Goal: Transaction & Acquisition: Purchase product/service

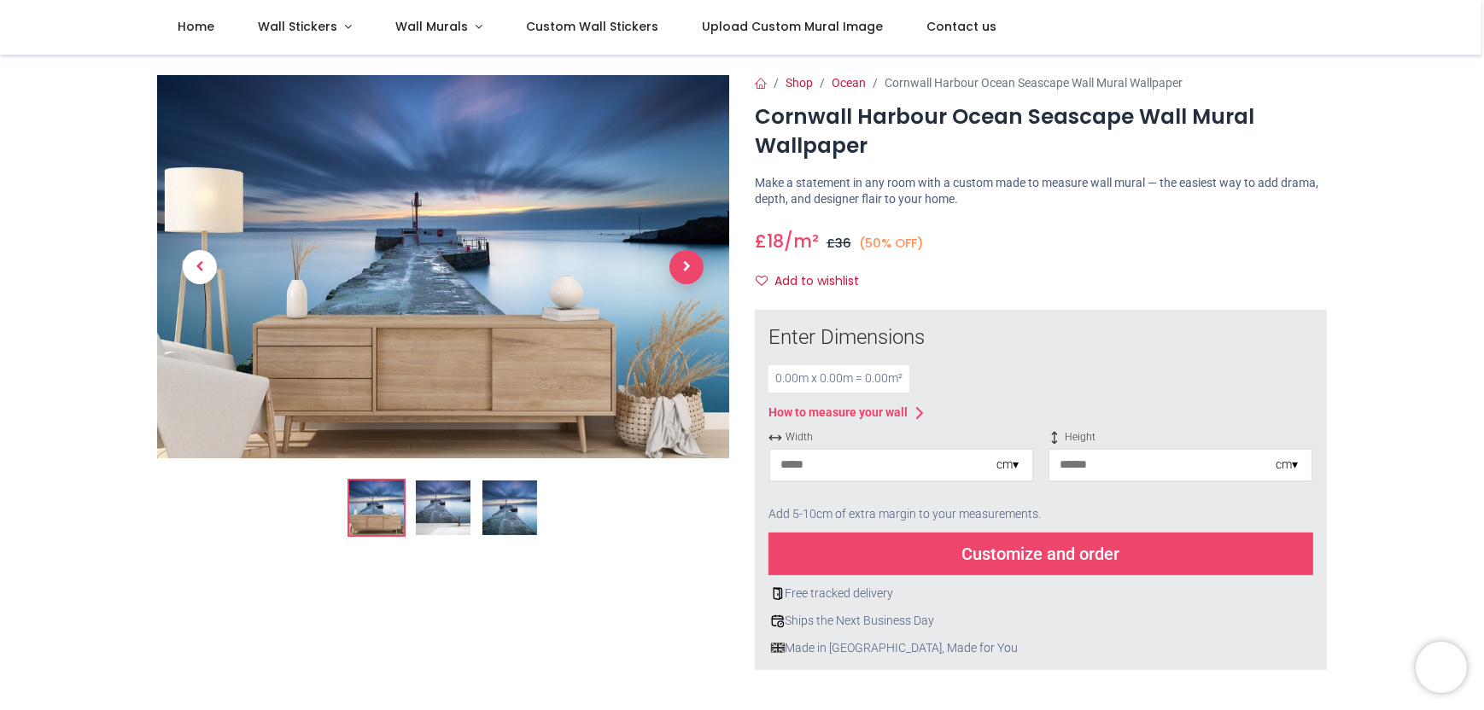
click at [686, 258] on span "Next" at bounding box center [686, 267] width 34 height 34
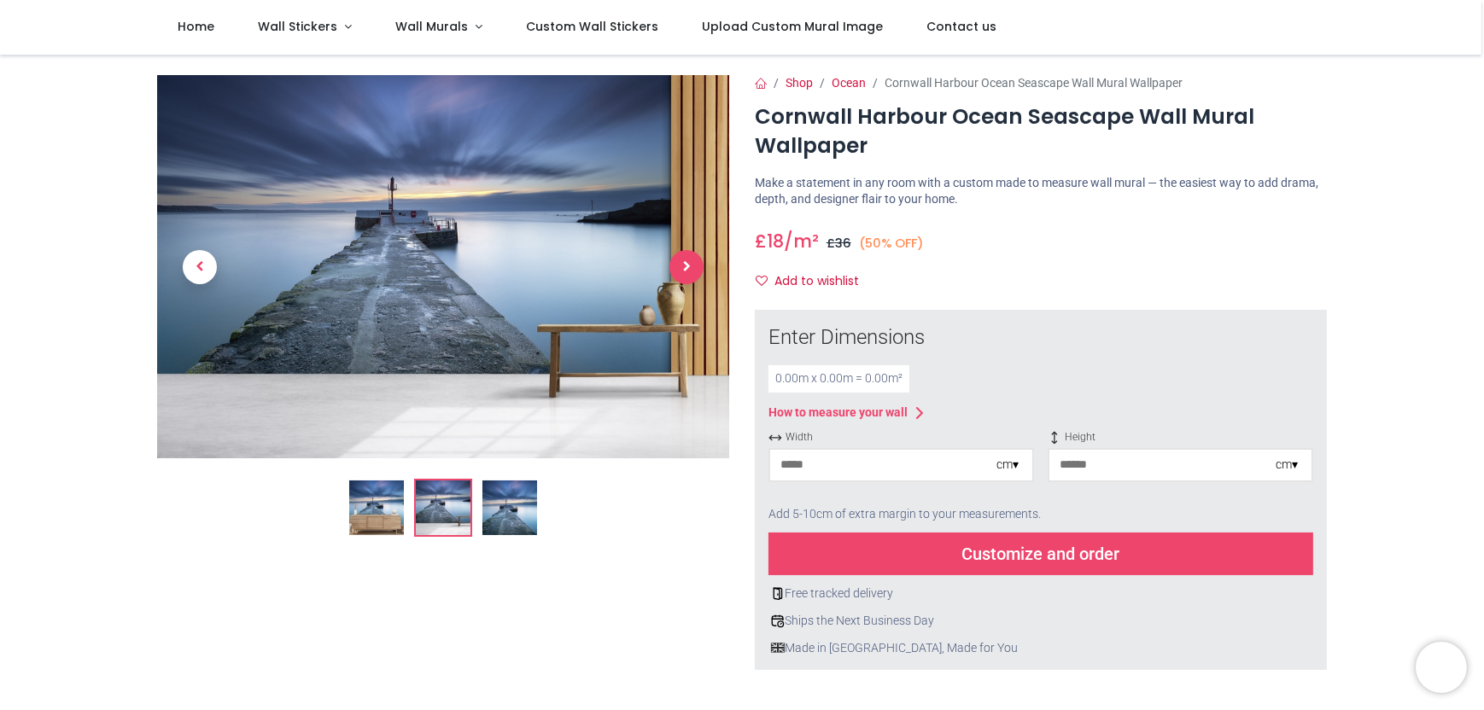
click at [682, 268] on span "Next" at bounding box center [686, 267] width 34 height 34
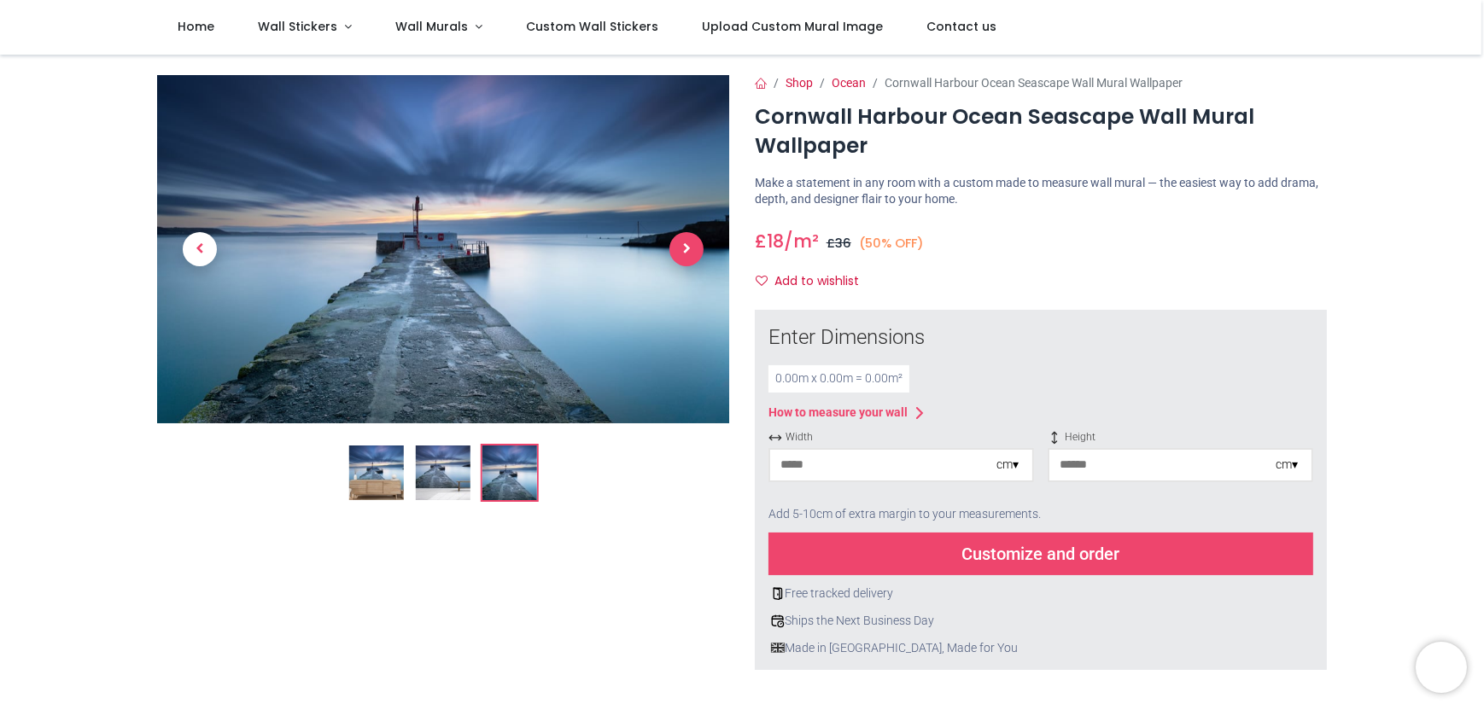
click at [682, 268] on link at bounding box center [686, 248] width 85 height 243
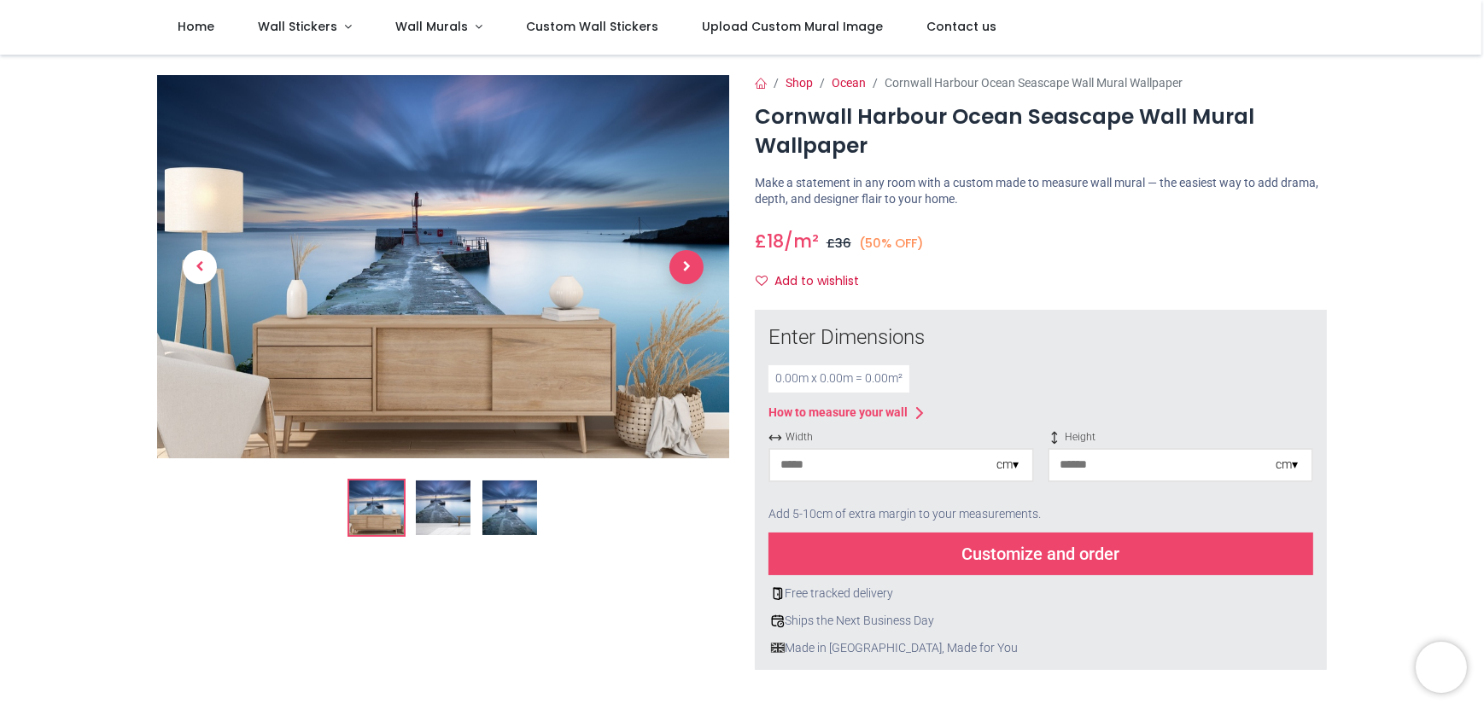
click at [682, 268] on span "Next" at bounding box center [686, 267] width 34 height 34
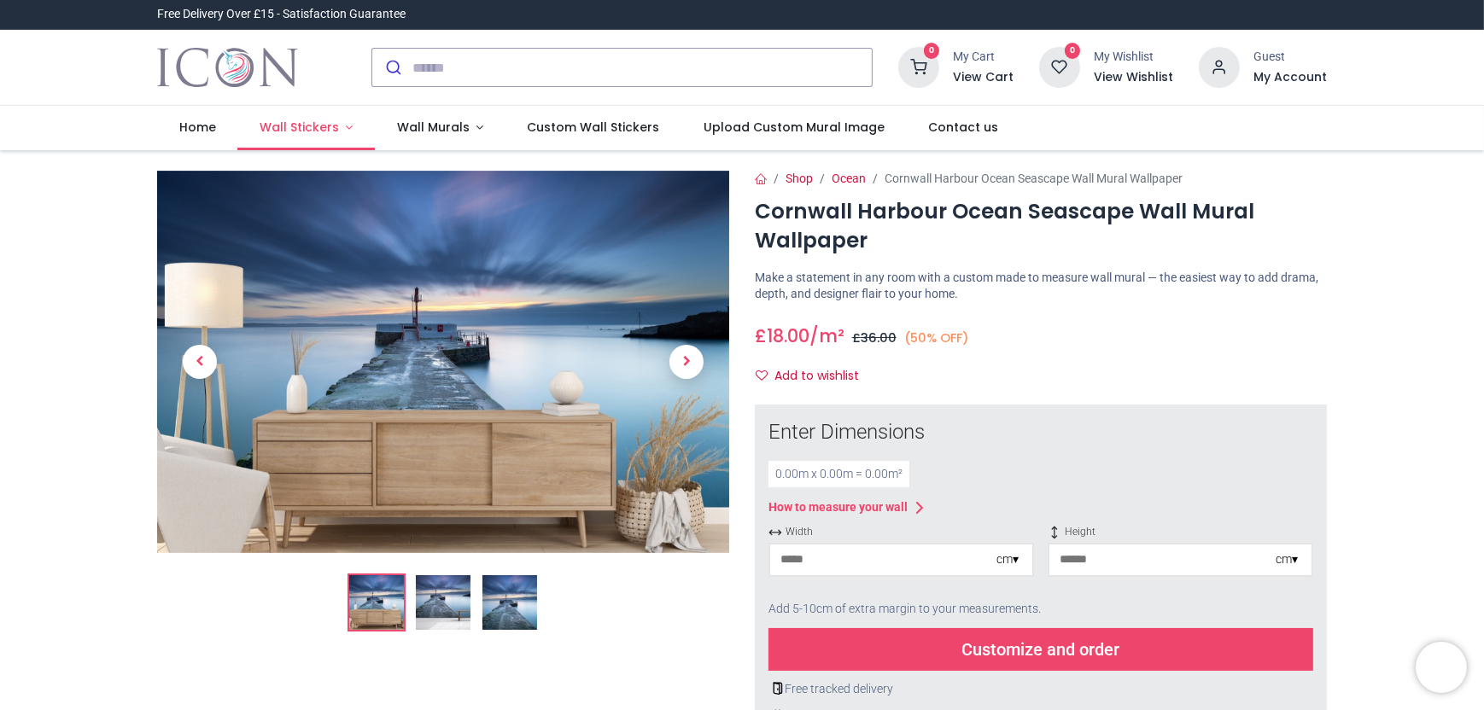
click at [338, 127] on link "Wall Stickers" at bounding box center [305, 128] width 137 height 44
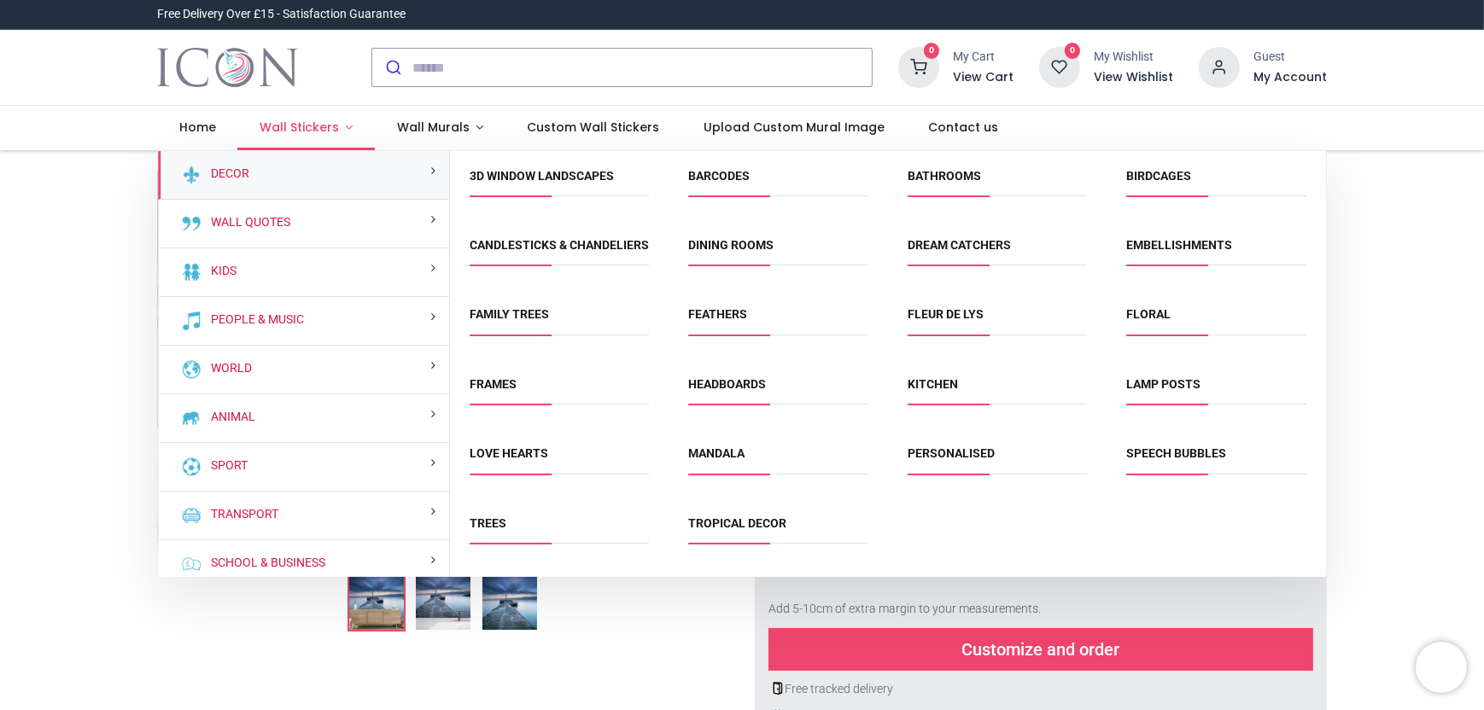
click at [338, 127] on link "Wall Stickers" at bounding box center [305, 128] width 137 height 44
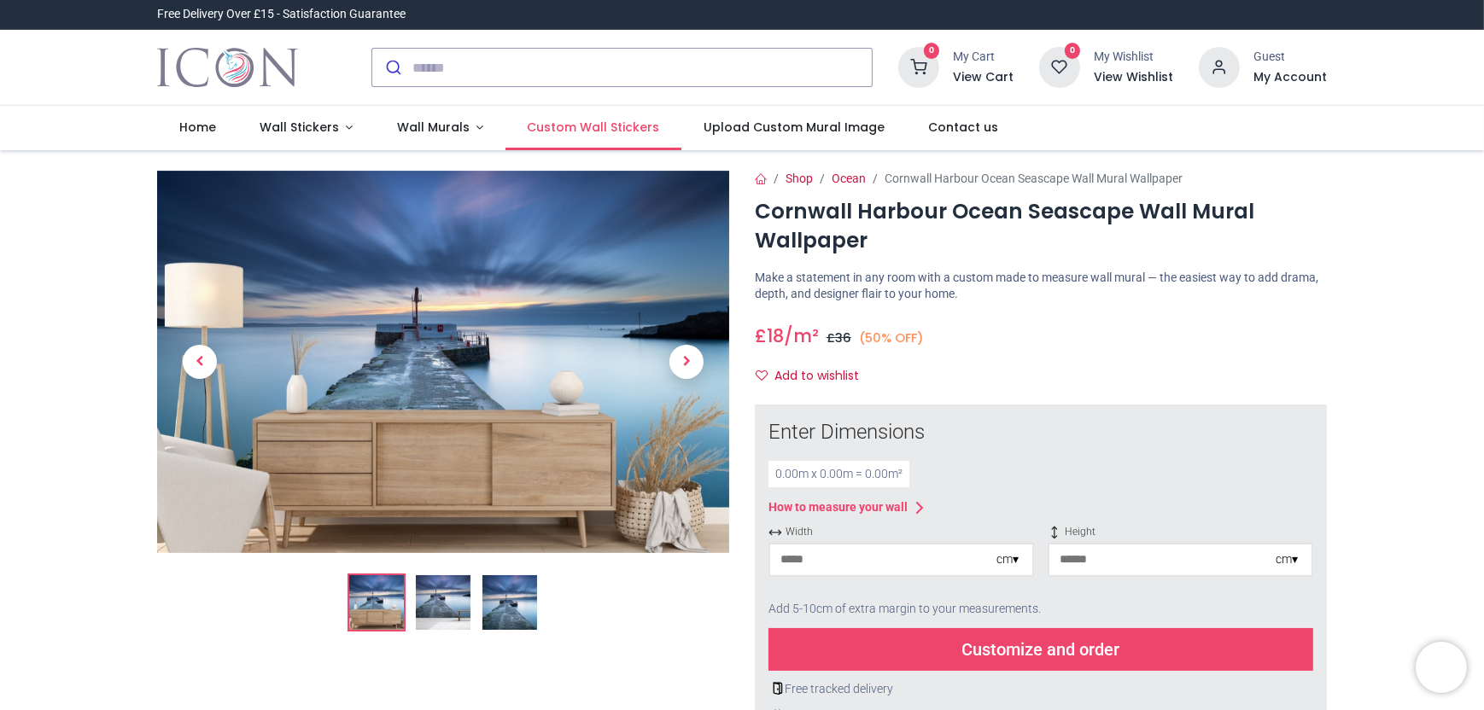
click at [630, 124] on span "Custom Wall Stickers" at bounding box center [593, 127] width 132 height 17
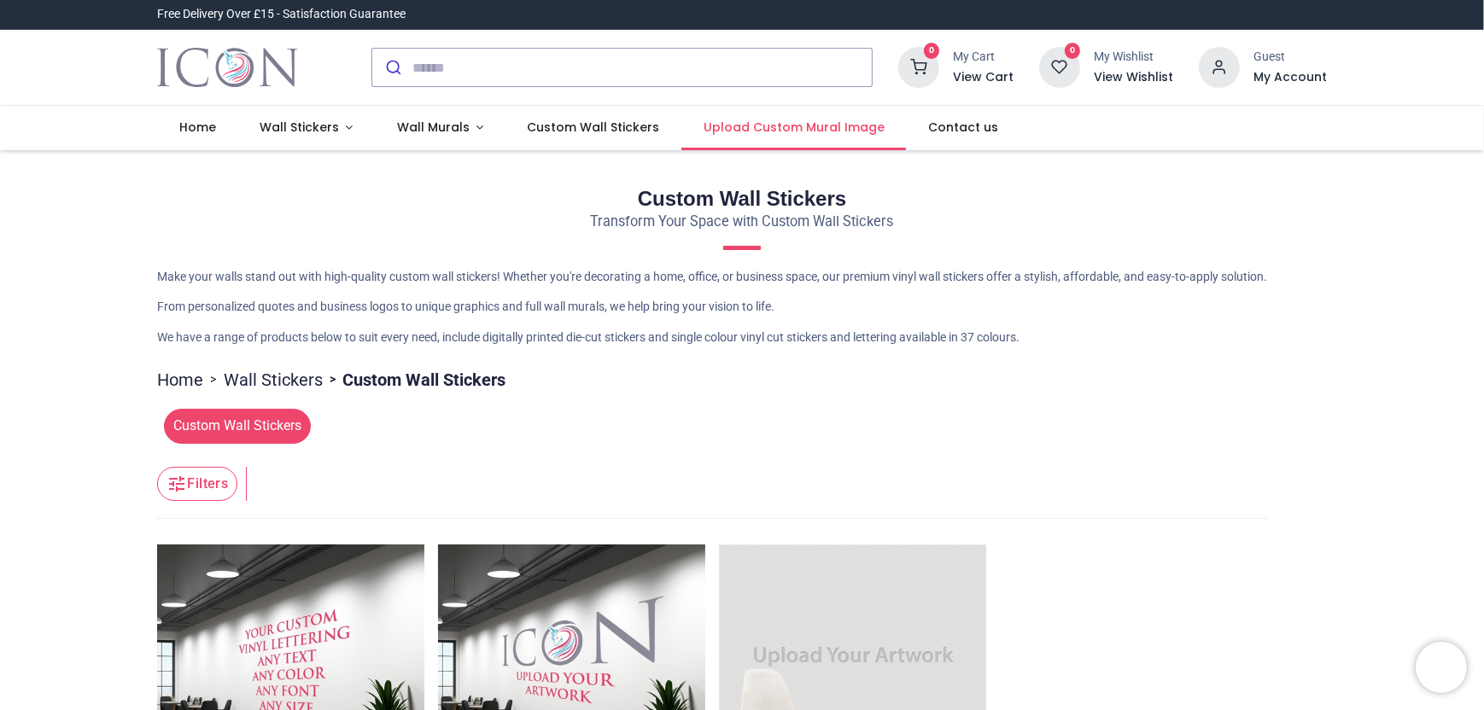
click at [722, 126] on span "Upload Custom Mural Image" at bounding box center [794, 127] width 181 height 17
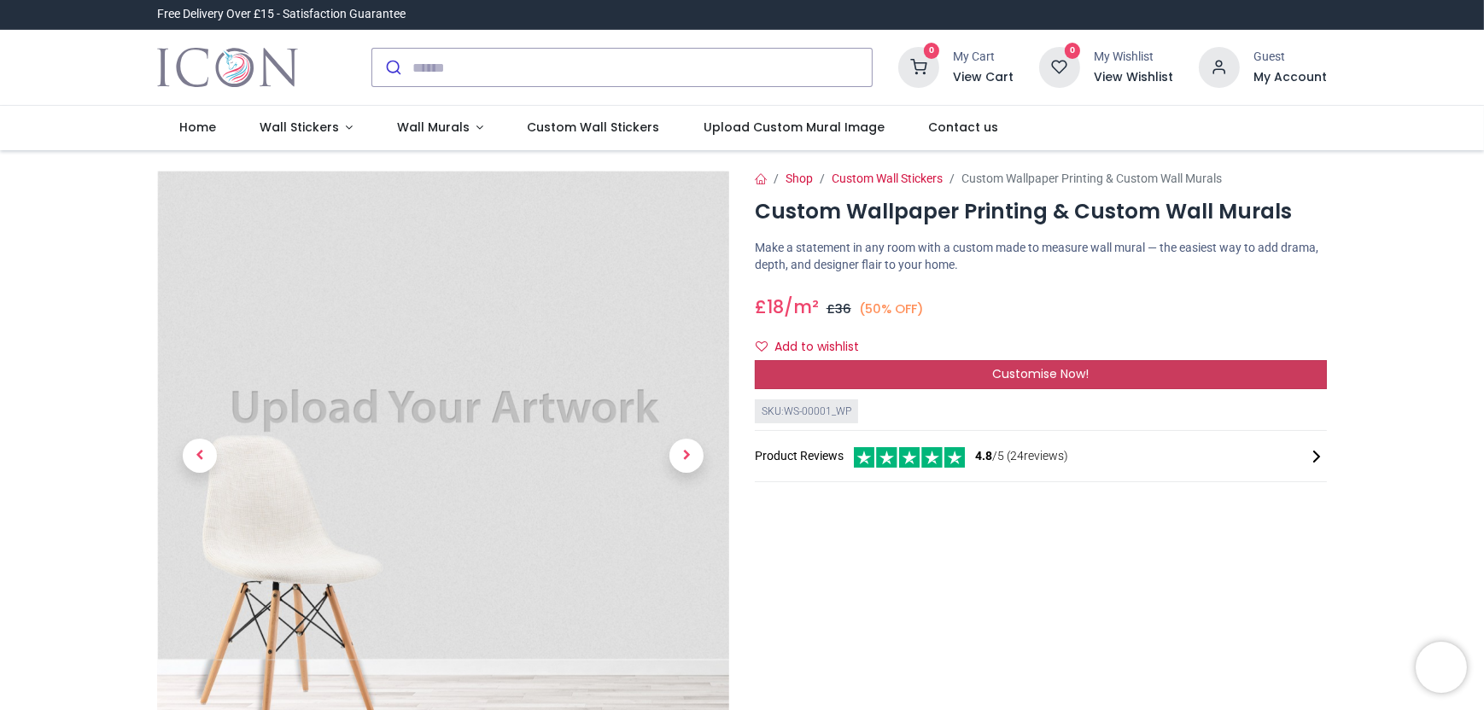
click at [1073, 369] on span "Customise Now!" at bounding box center [1040, 373] width 96 height 17
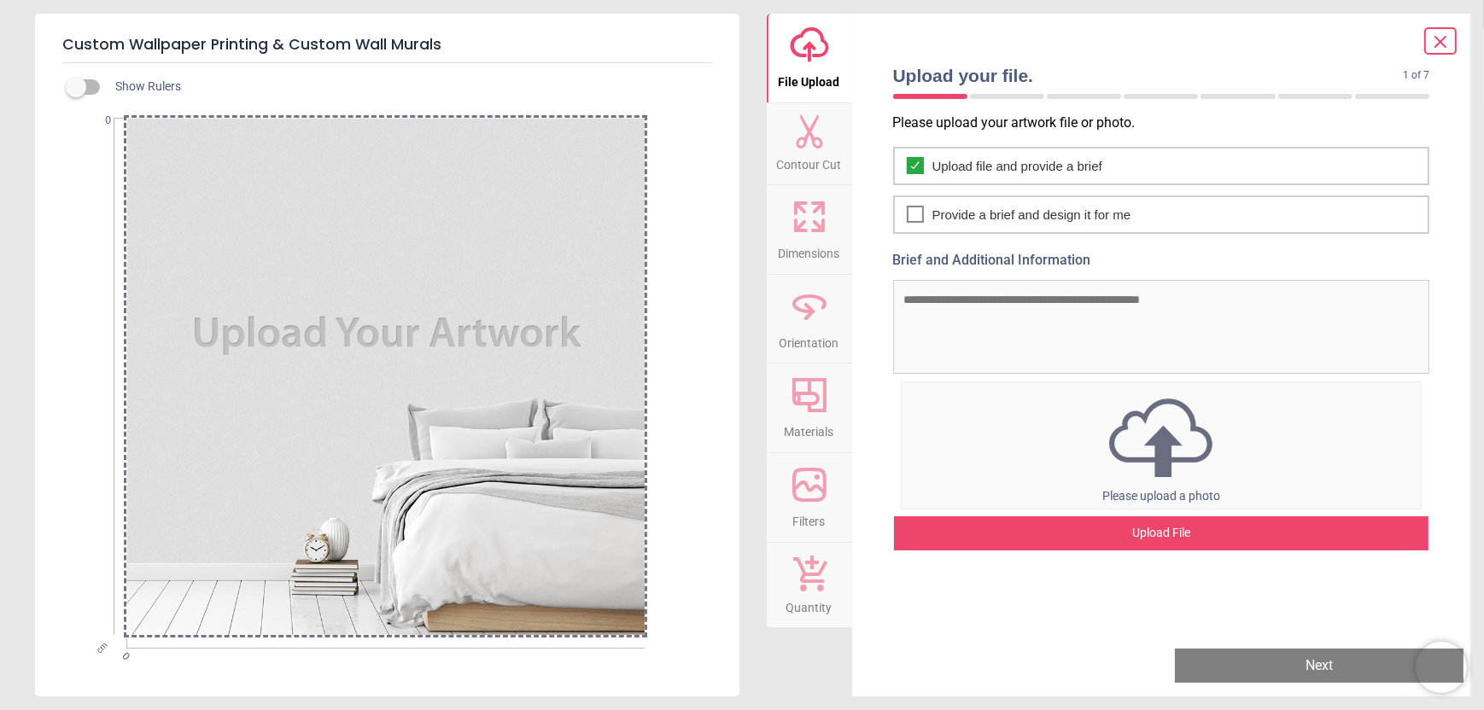
click at [408, 338] on div at bounding box center [385, 377] width 518 height 518
click at [1169, 534] on div "Upload File" at bounding box center [1161, 534] width 535 height 34
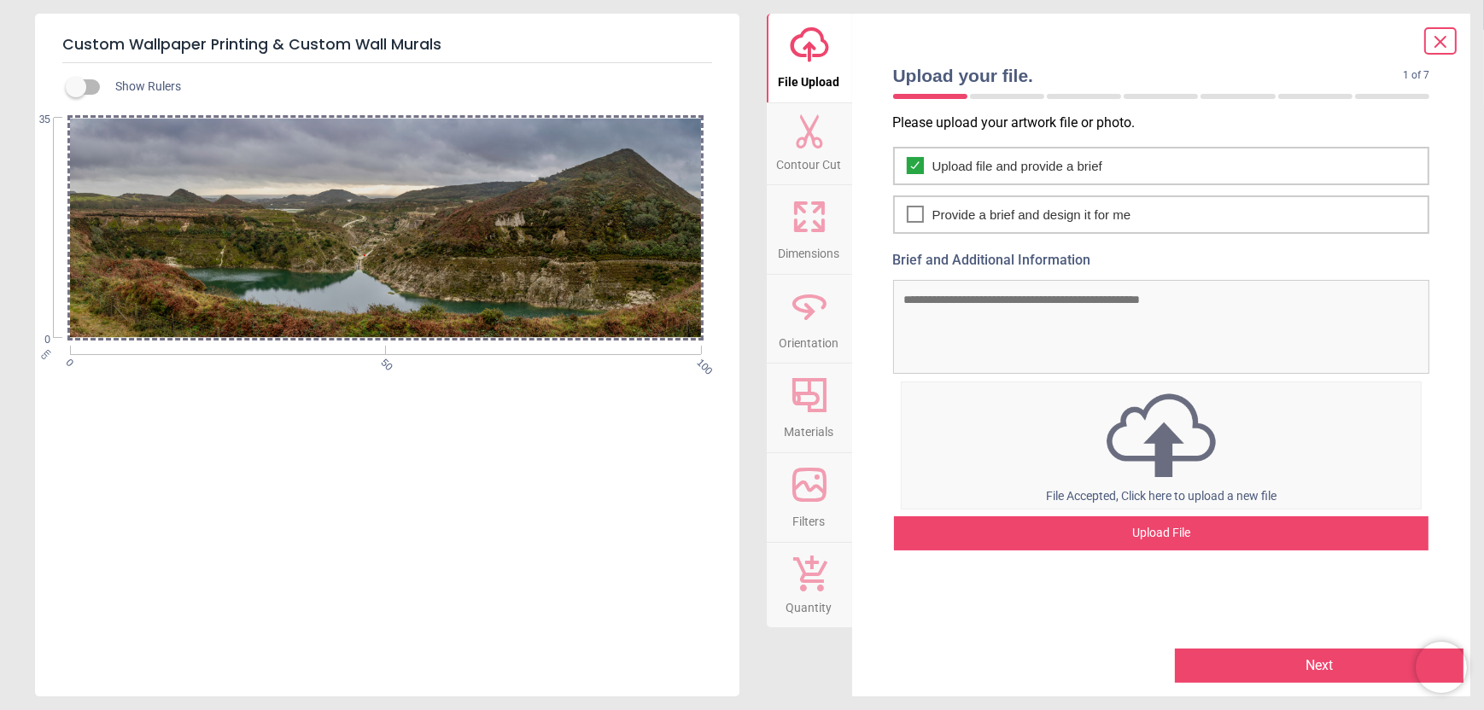
click at [631, 437] on div "cm 0 50 100 0 35" at bounding box center [385, 289] width 631 height 342
click at [797, 219] on icon at bounding box center [809, 216] width 41 height 41
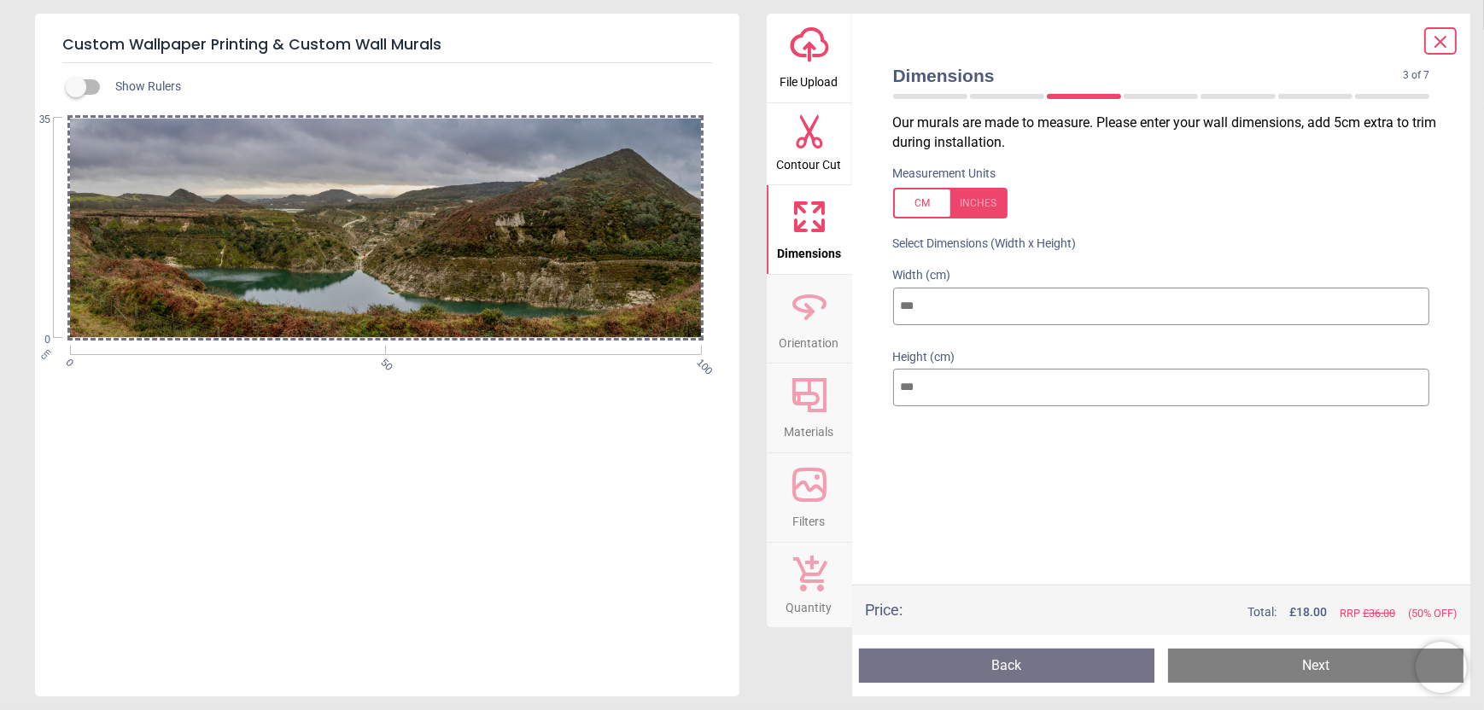
click at [948, 655] on button "Back" at bounding box center [1006, 666] width 295 height 34
